Goal: Task Accomplishment & Management: Use online tool/utility

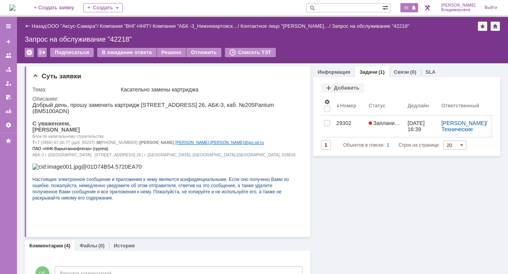
click at [408, 7] on span "56" at bounding box center [406, 7] width 9 height 5
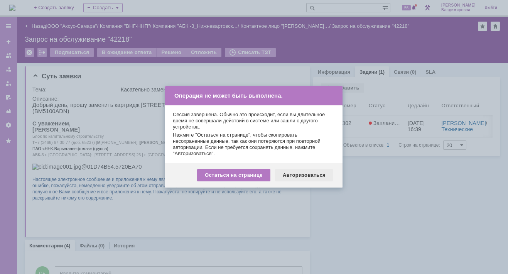
click at [304, 173] on div "Авторизоваться" at bounding box center [304, 175] width 58 height 12
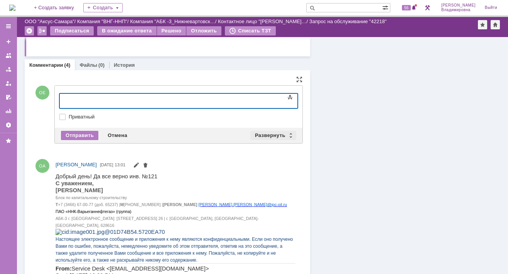
click at [268, 131] on div "Развернуть" at bounding box center [274, 135] width 46 height 9
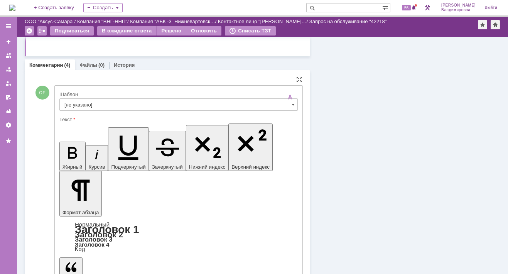
click at [78, 102] on input "[не указано]" at bounding box center [178, 104] width 239 height 12
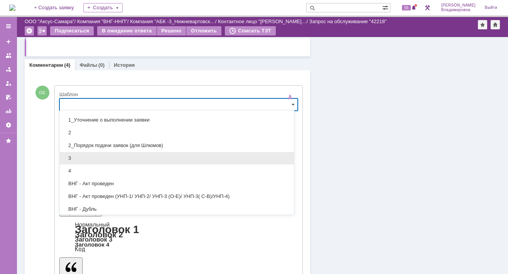
scroll to position [116, 0]
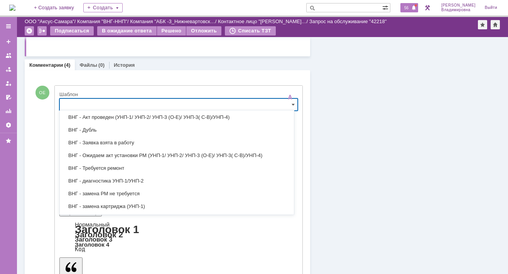
click at [411, 8] on span "56" at bounding box center [406, 7] width 9 height 5
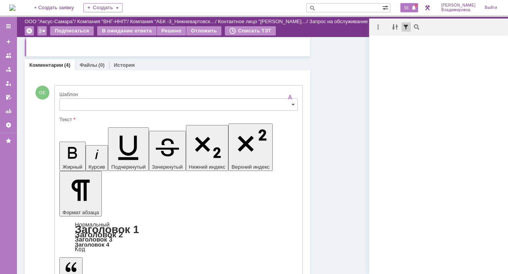
type input "[не указано]"
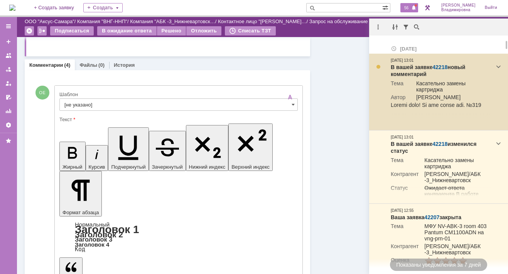
click at [440, 66] on link "42218" at bounding box center [440, 67] width 15 height 6
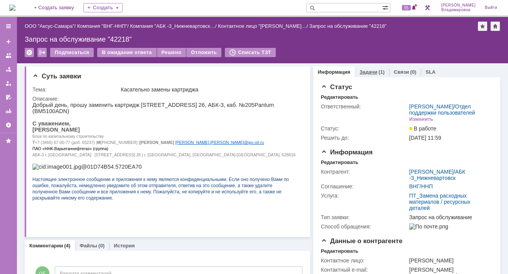
click at [360, 71] on link "Задачи" at bounding box center [369, 72] width 18 height 6
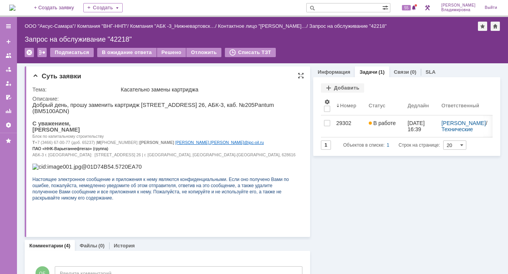
click at [88, 86] on div "Тема:" at bounding box center [75, 89] width 87 height 6
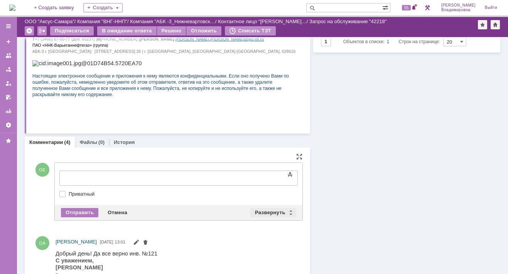
click at [267, 210] on div "Развернуть" at bounding box center [274, 212] width 46 height 9
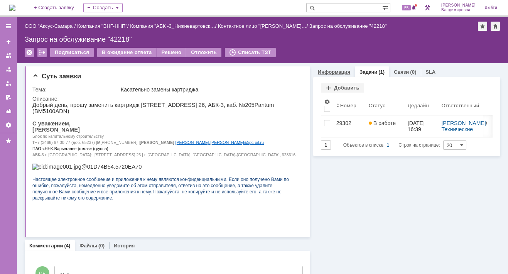
click at [330, 69] on link "Информация" at bounding box center [334, 72] width 32 height 6
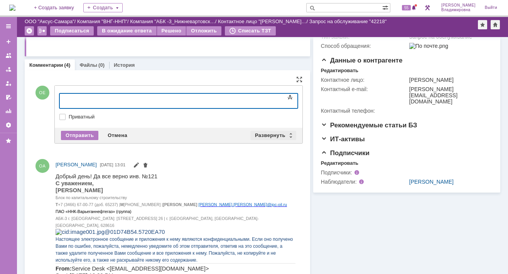
click at [269, 134] on div "Развернуть" at bounding box center [274, 135] width 46 height 9
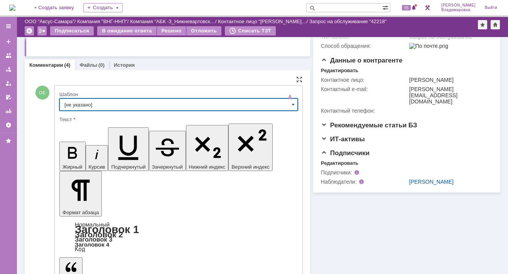
click at [78, 105] on input "[не указано]" at bounding box center [178, 104] width 239 height 12
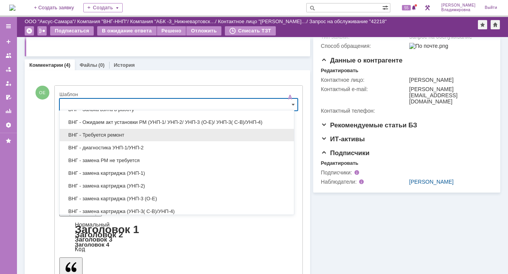
scroll to position [154, 0]
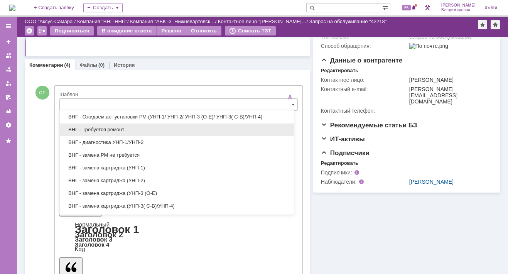
click at [92, 127] on span "ВНГ - Требуется ремонт" at bounding box center [176, 130] width 225 height 6
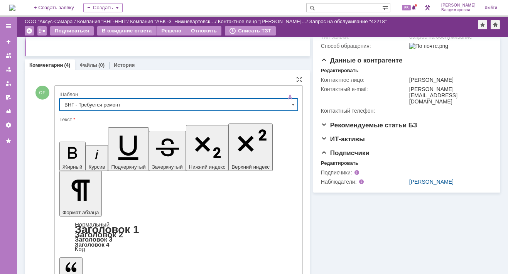
type input "ВНГ - Требуется ремонт"
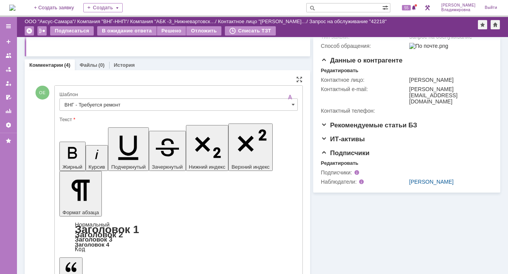
drag, startPoint x: 69, startPoint y: 1848, endPoint x: 109, endPoint y: 1884, distance: 53.3
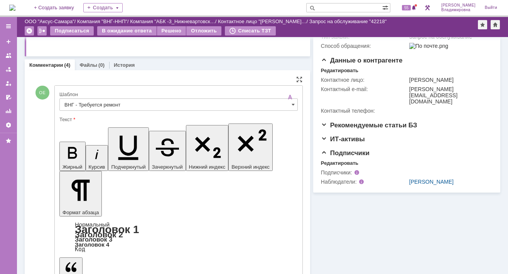
drag, startPoint x: 67, startPoint y: 1857, endPoint x: 116, endPoint y: 1892, distance: 60.6
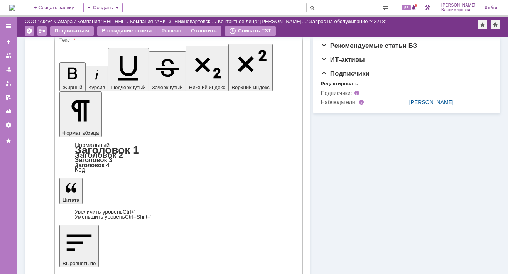
scroll to position [270, 0]
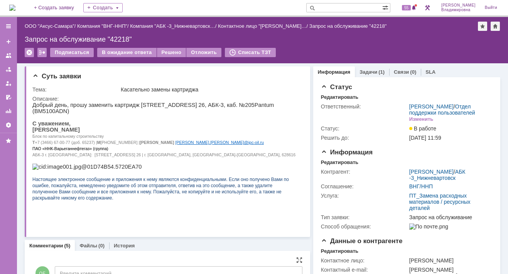
scroll to position [0, 0]
click at [15, 5] on img at bounding box center [12, 8] width 6 height 6
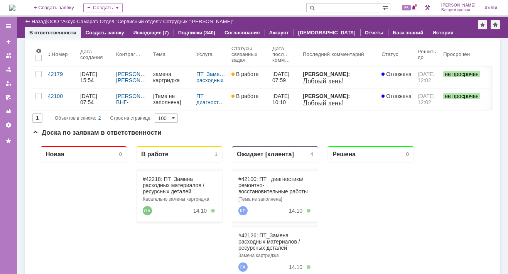
scroll to position [77, 0]
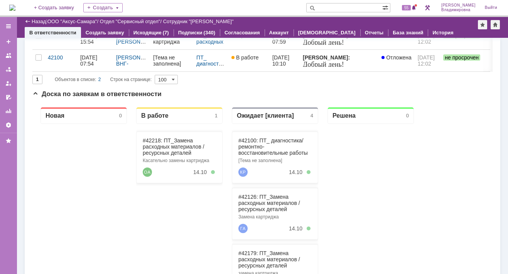
click at [343, 6] on input "text" at bounding box center [345, 7] width 76 height 9
type input "42208"
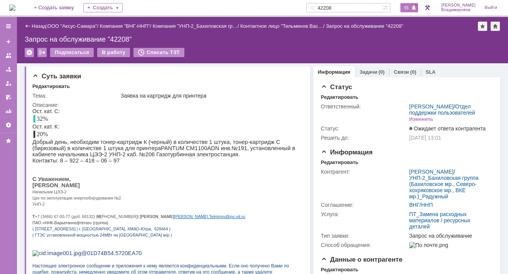
click at [411, 8] on span "55" at bounding box center [406, 7] width 9 height 5
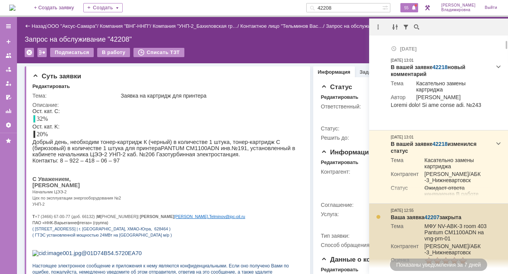
click at [434, 220] on link "42207" at bounding box center [432, 217] width 15 height 6
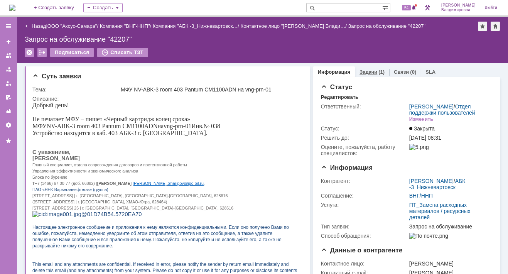
click at [361, 69] on link "Задачи" at bounding box center [369, 72] width 18 height 6
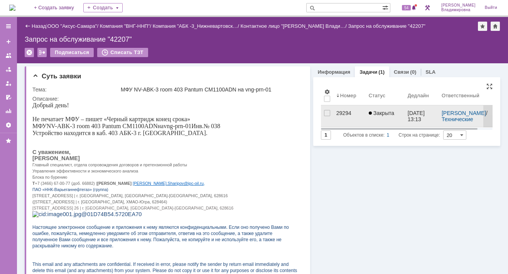
click at [339, 112] on div "29294" at bounding box center [350, 113] width 26 height 6
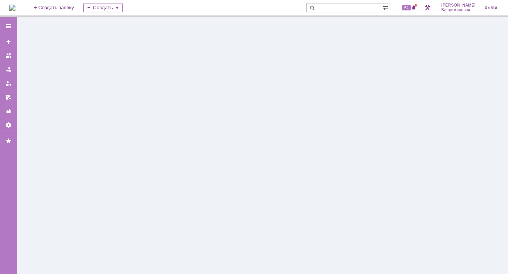
click at [339, 112] on div at bounding box center [262, 145] width 491 height 257
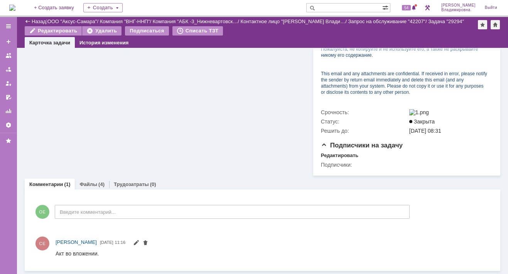
scroll to position [318, 0]
click at [86, 183] on link "Файлы" at bounding box center [89, 184] width 18 height 6
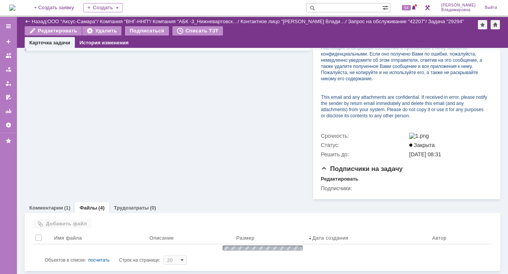
scroll to position [318, 0]
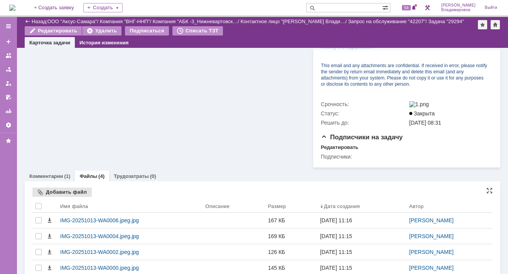
click at [52, 197] on div "Добавить файл" at bounding box center [61, 192] width 59 height 9
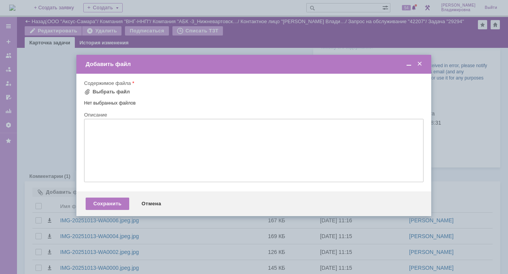
click at [420, 62] on span at bounding box center [420, 64] width 8 height 7
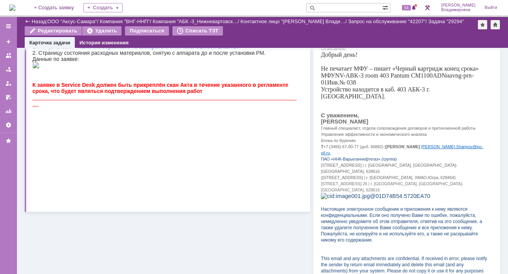
scroll to position [0, 0]
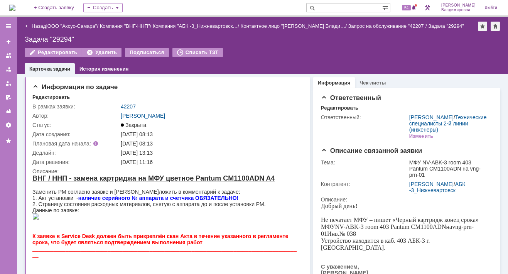
click at [15, 7] on img at bounding box center [12, 8] width 6 height 6
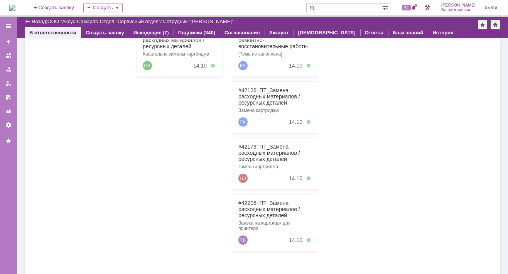
scroll to position [68, 0]
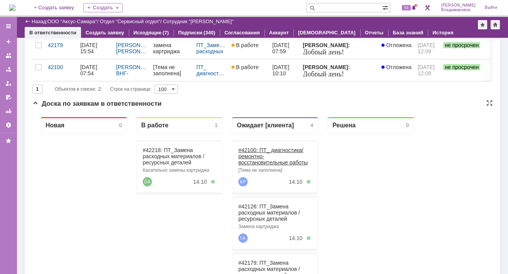
click at [248, 151] on link "#42100: ПТ_ диагностика/ ремонтно-восстановительные работы" at bounding box center [273, 156] width 69 height 19
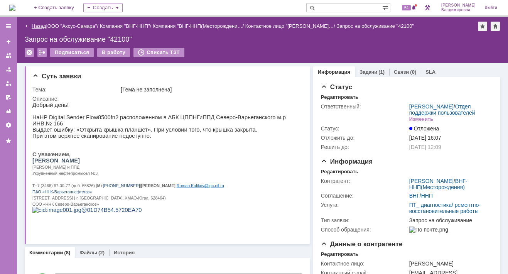
click at [41, 26] on link "Назад" at bounding box center [39, 26] width 14 height 6
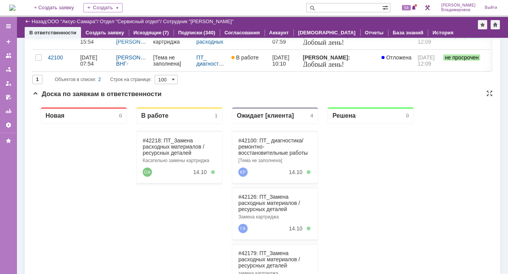
scroll to position [116, 0]
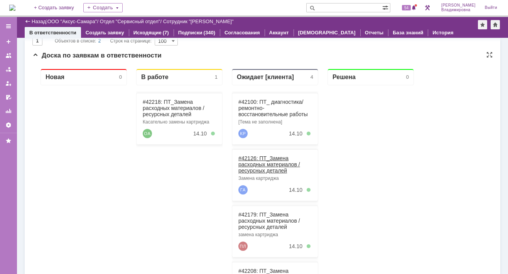
click at [246, 157] on link "#42126: ПТ_Замена расходных материалов / ресурсных деталей" at bounding box center [270, 164] width 62 height 19
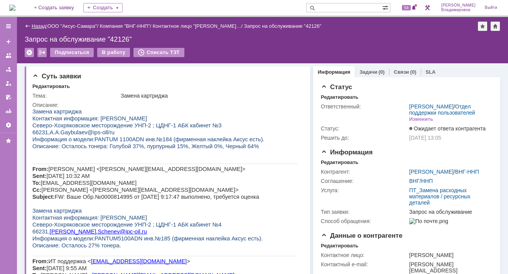
click at [39, 25] on link "Назад" at bounding box center [39, 26] width 14 height 6
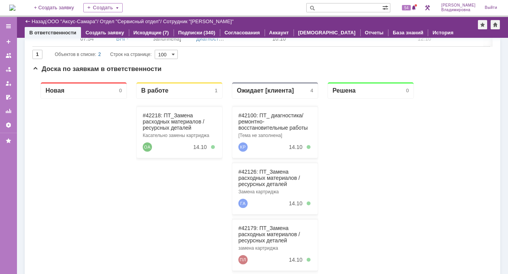
scroll to position [193, 0]
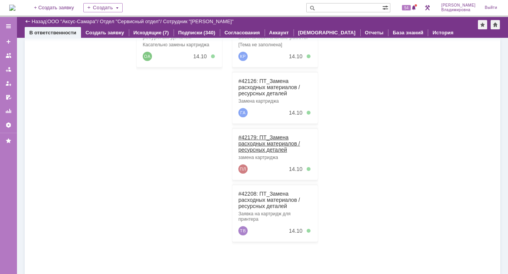
click at [252, 136] on link "#42179: ПТ_Замена расходных материалов / ресурсных деталей" at bounding box center [270, 143] width 62 height 19
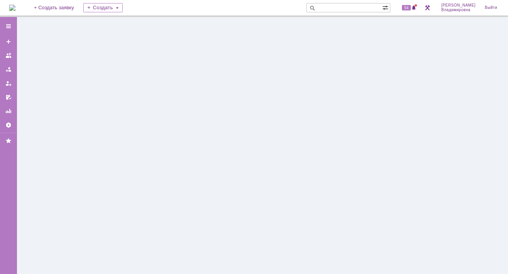
click at [252, 135] on div at bounding box center [262, 145] width 491 height 257
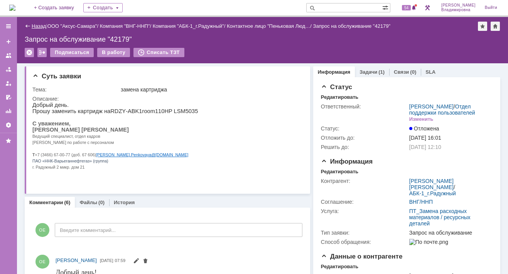
click at [38, 25] on link "Назад" at bounding box center [39, 26] width 14 height 6
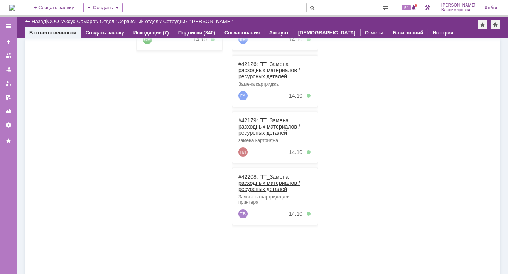
scroll to position [222, 0]
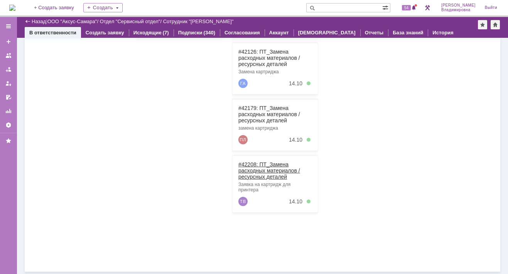
click at [252, 162] on link "#42208: ПТ_Замена расходных материалов / ресурсных деталей" at bounding box center [270, 170] width 62 height 19
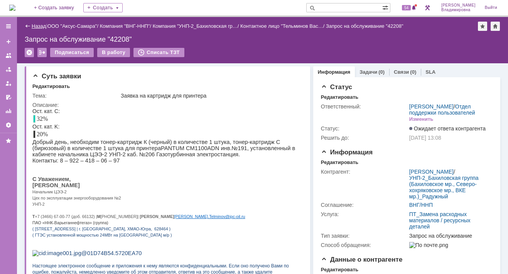
click at [39, 25] on link "Назад" at bounding box center [39, 26] width 14 height 6
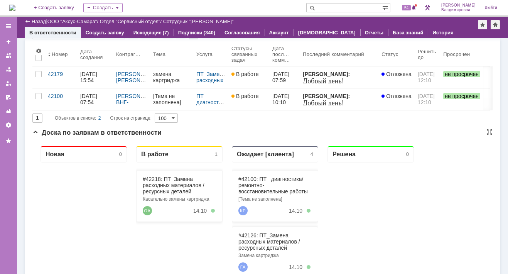
scroll to position [222, 0]
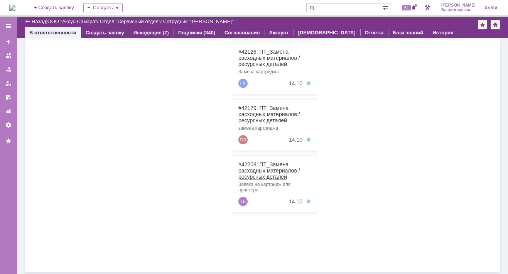
click at [256, 164] on link "#42208: ПТ_Замена расходных материалов / ресурсных деталей" at bounding box center [270, 170] width 62 height 19
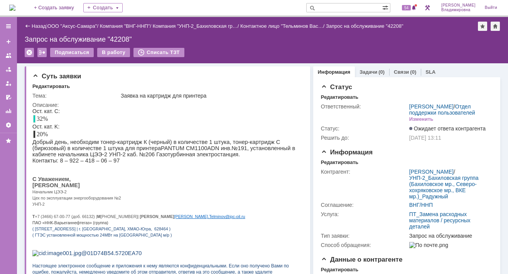
drag, startPoint x: 60, startPoint y: 189, endPoint x: 109, endPoint y: 190, distance: 49.0
click at [109, 188] on p "[PERSON_NAME]" at bounding box center [164, 185] width 265 height 6
drag, startPoint x: 109, startPoint y: 190, endPoint x: 102, endPoint y: 191, distance: 6.6
copy span "[PERSON_NAME]"
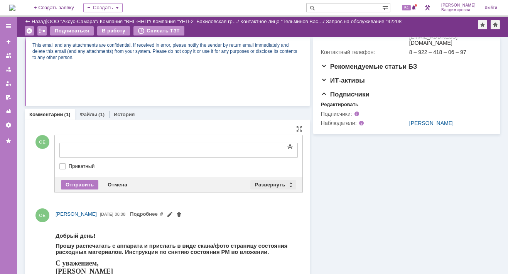
click at [259, 182] on div "Развернуть" at bounding box center [274, 184] width 46 height 9
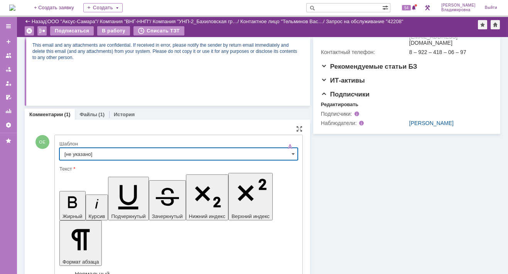
click at [85, 154] on input "[не указано]" at bounding box center [178, 154] width 239 height 12
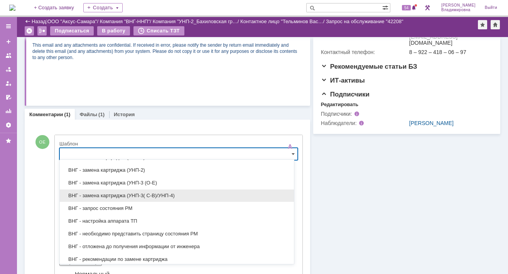
scroll to position [223, 0]
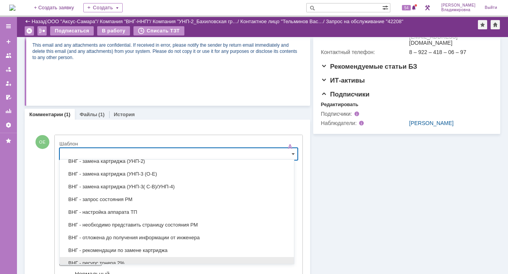
click at [99, 260] on span "ВНГ - ресурс тонера 2%" at bounding box center [176, 263] width 225 height 6
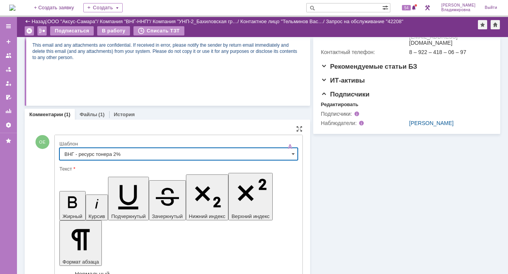
type input "ВНГ - ресурс тонера 2%"
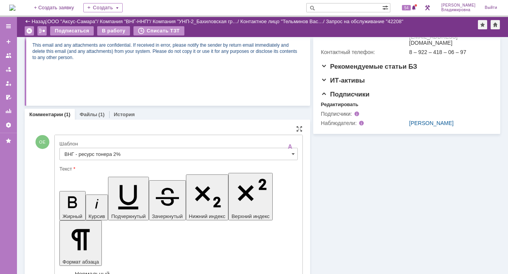
drag, startPoint x: 124, startPoint y: 1915, endPoint x: 169, endPoint y: 1917, distance: 45.6
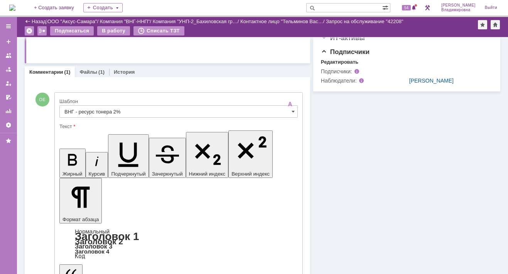
scroll to position [309, 0]
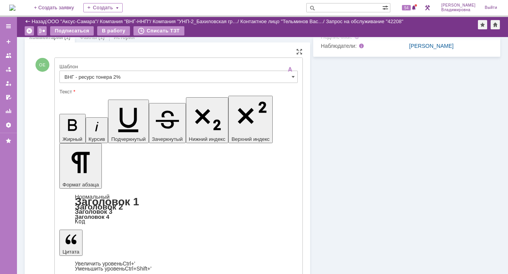
drag, startPoint x: 203, startPoint y: 1845, endPoint x: 254, endPoint y: 1846, distance: 50.6
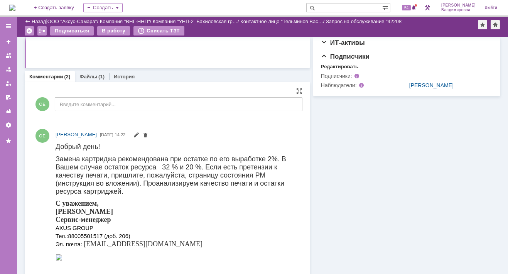
scroll to position [270, 0]
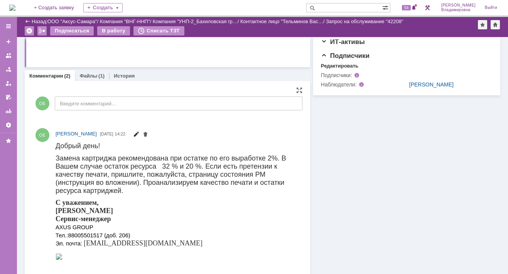
click at [139, 134] on span at bounding box center [136, 135] width 6 height 6
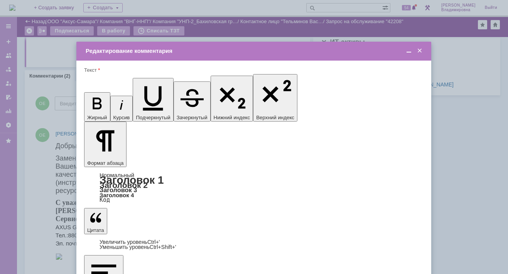
scroll to position [0, 0]
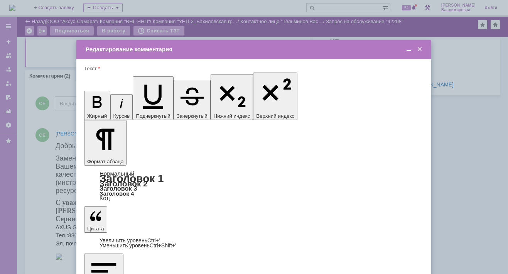
drag, startPoint x: 249, startPoint y: 2173, endPoint x: 254, endPoint y: 2173, distance: 5.4
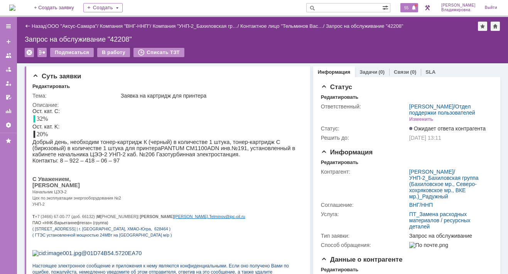
click at [411, 8] on span "55" at bounding box center [406, 7] width 9 height 5
click at [266, 107] on div "Описание:" at bounding box center [166, 105] width 269 height 6
drag, startPoint x: 244, startPoint y: 218, endPoint x: 251, endPoint y: 221, distance: 7.8
click at [244, 213] on p at bounding box center [164, 210] width 265 height 6
